Goal: Navigation & Orientation: Find specific page/section

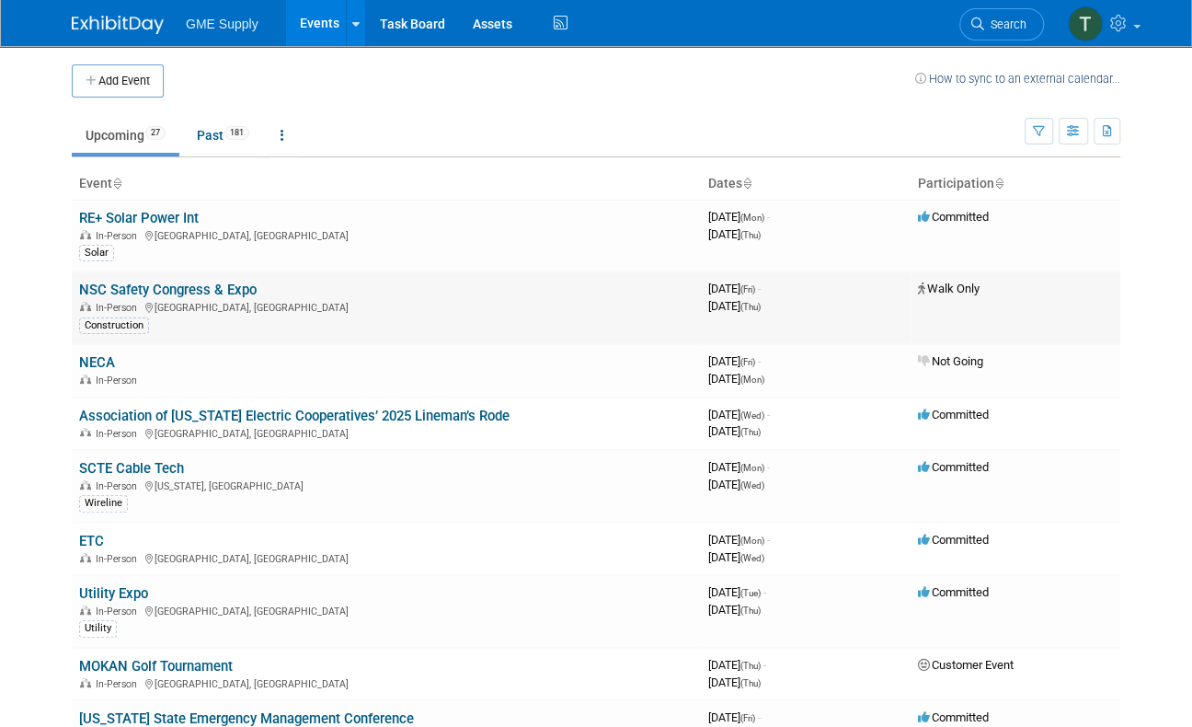
click at [224, 284] on link "NSC Safety Congress & Expo" at bounding box center [168, 289] width 178 height 17
click at [122, 585] on link "Utility Expo" at bounding box center [113, 593] width 69 height 17
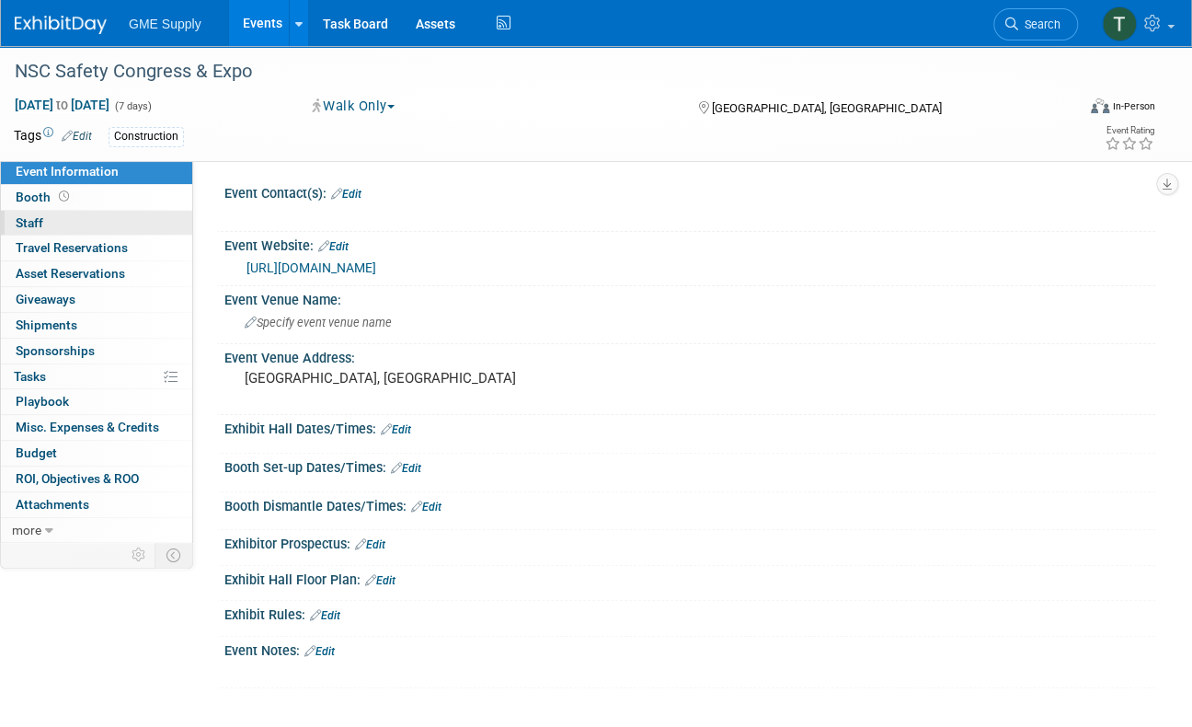
click at [34, 227] on span "Staff 0" at bounding box center [30, 222] width 28 height 15
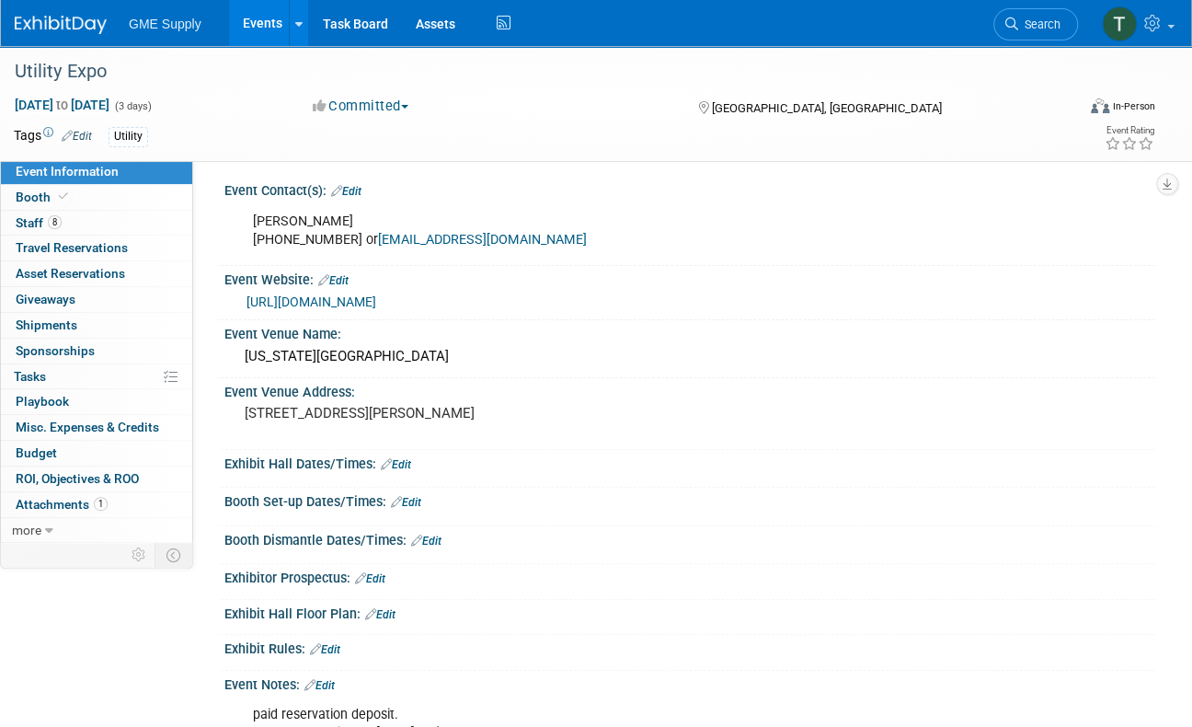
scroll to position [17, 0]
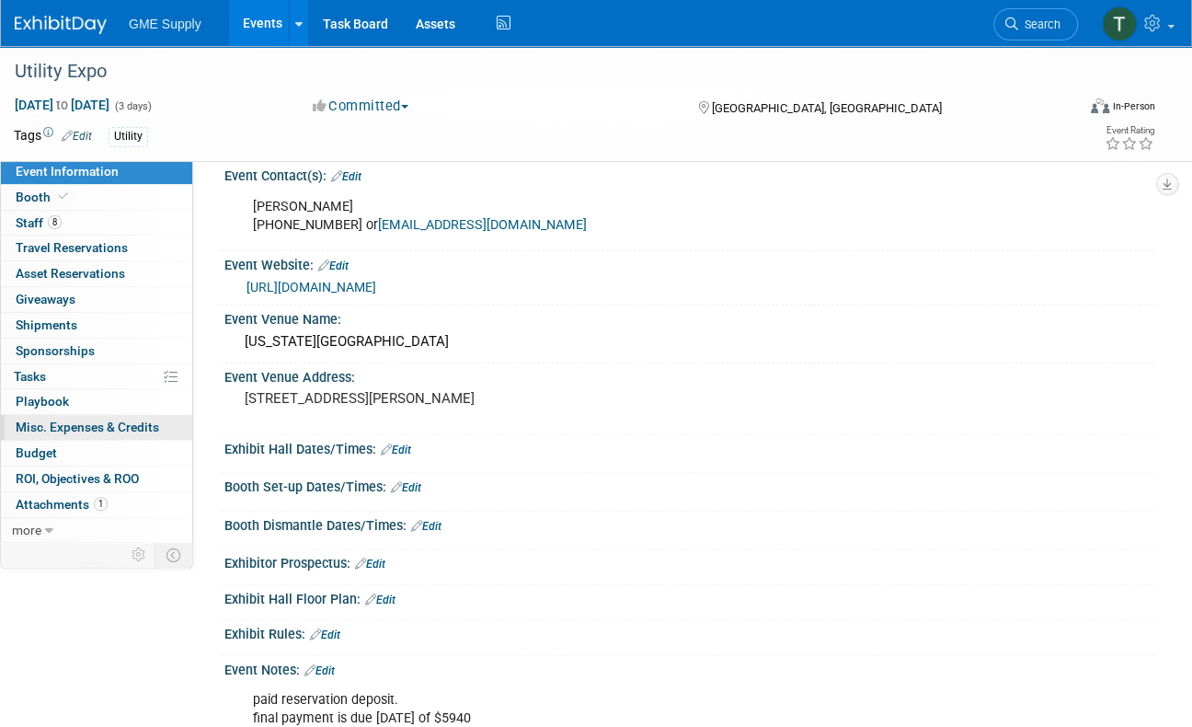
click at [75, 430] on link "0 Misc. Expenses & Credits 0" at bounding box center [96, 427] width 191 height 25
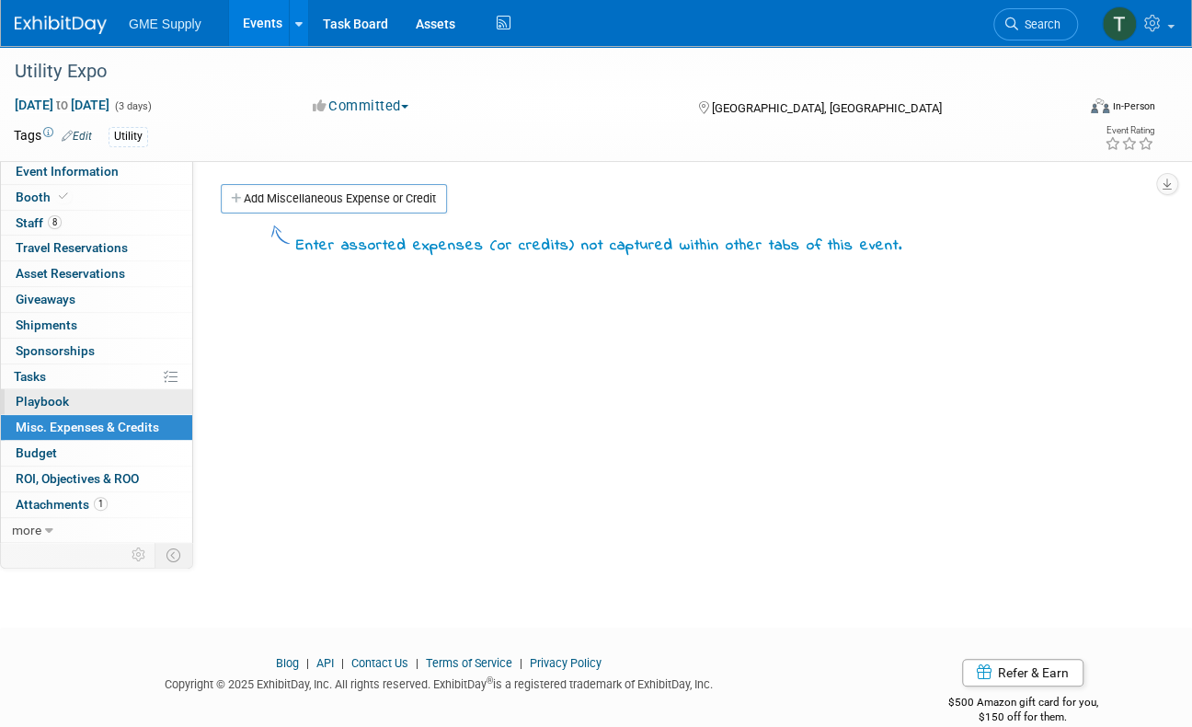
click at [37, 394] on span "Playbook 0" at bounding box center [42, 401] width 53 height 15
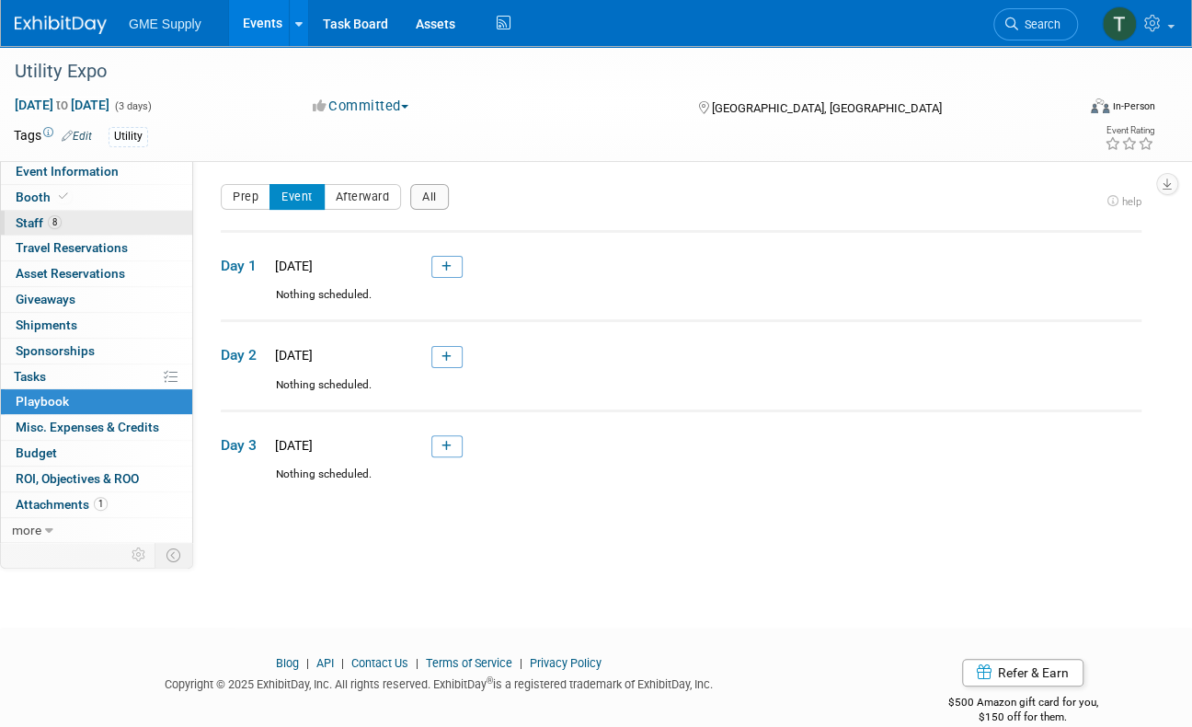
click at [16, 221] on span "Staff 8" at bounding box center [39, 222] width 46 height 15
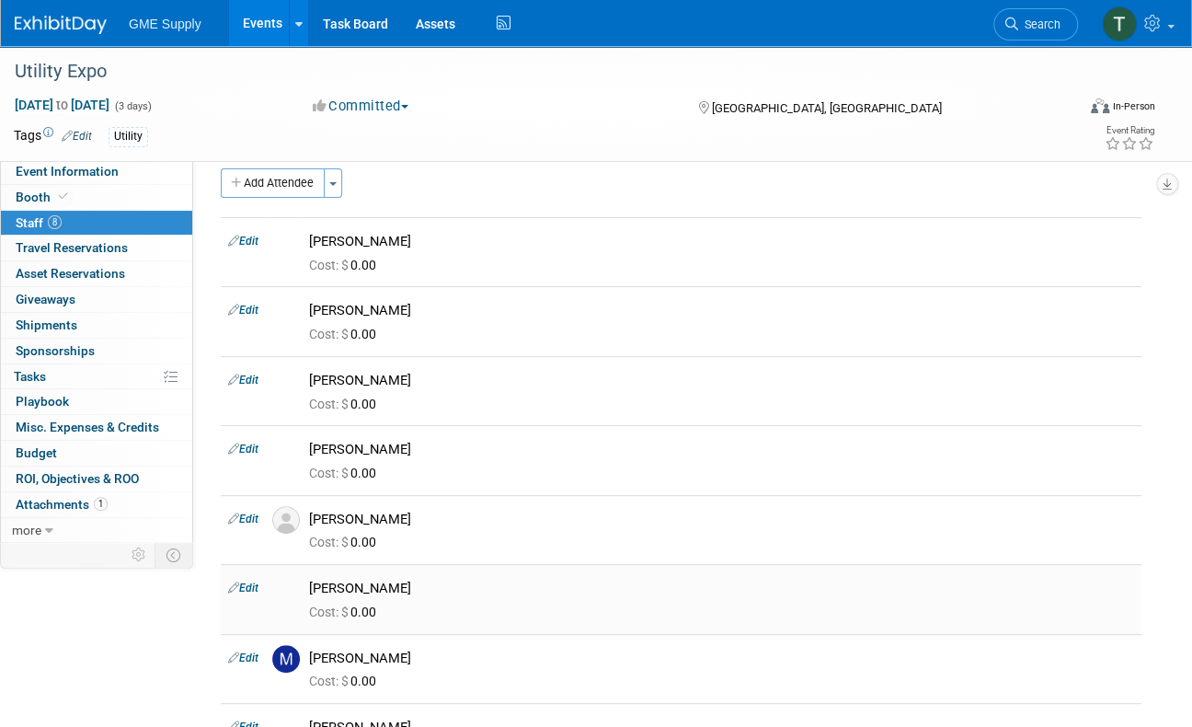
scroll to position [116, 0]
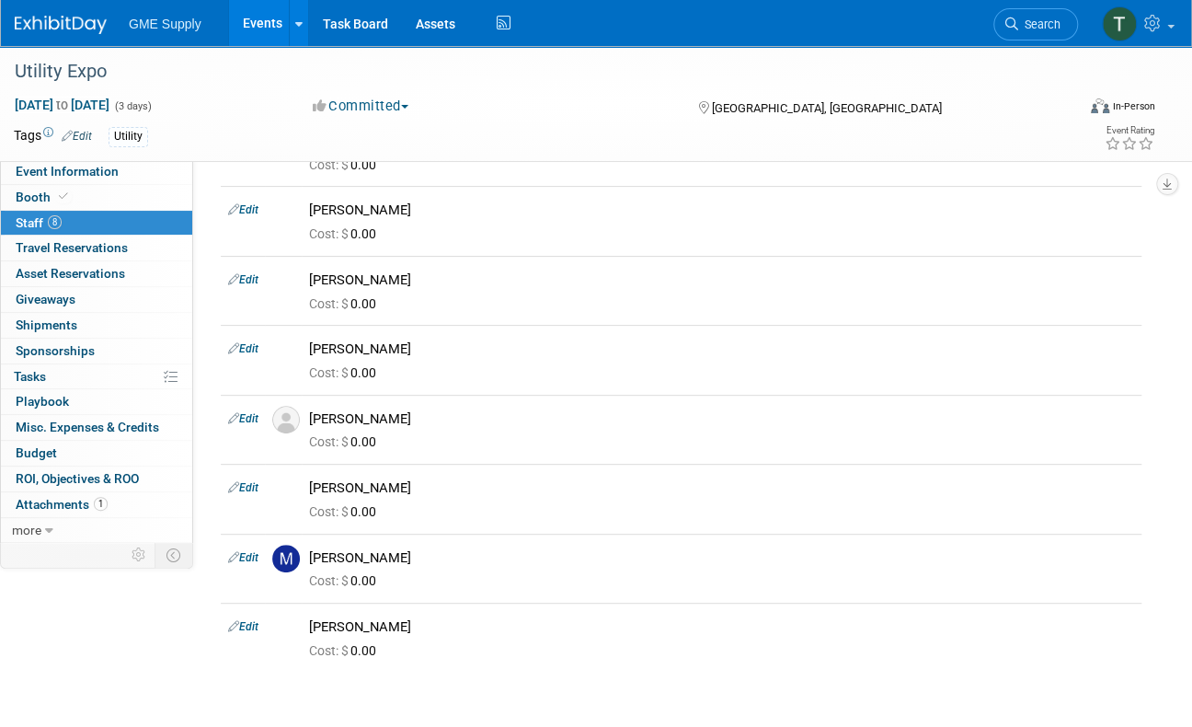
click at [85, 419] on span "Misc. Expenses & Credits 0" at bounding box center [87, 426] width 143 height 15
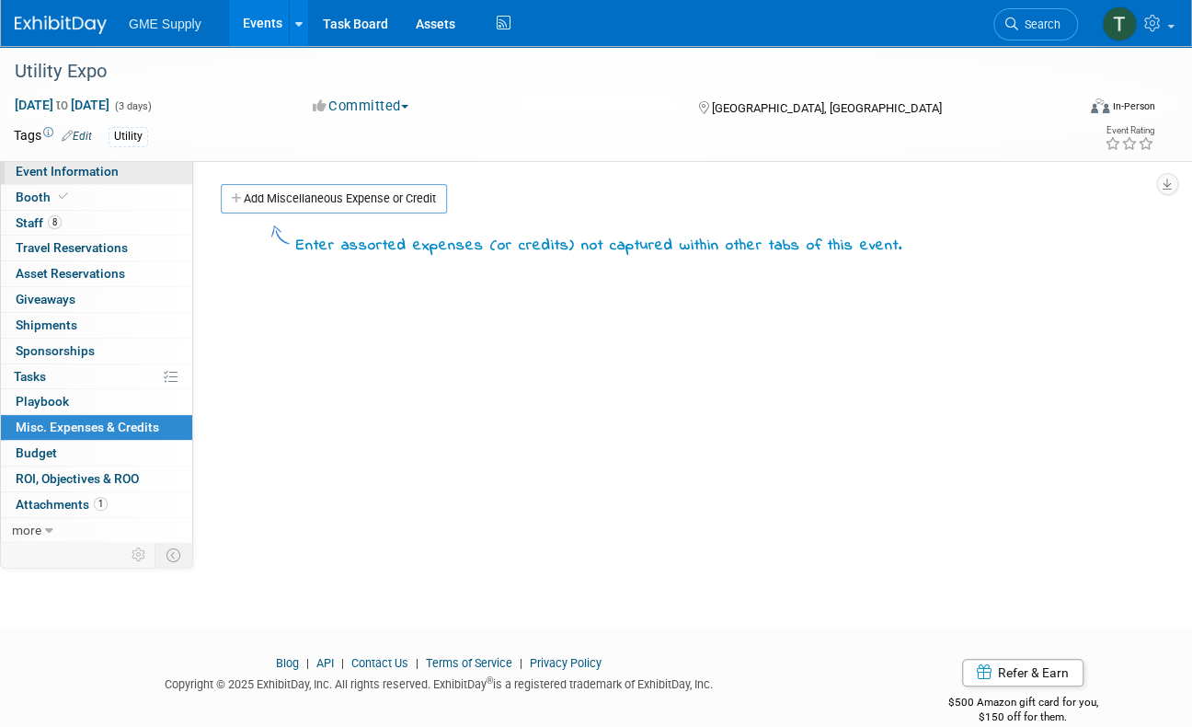
click at [65, 164] on span "Event Information" at bounding box center [67, 171] width 103 height 15
